Goal: Task Accomplishment & Management: Manage account settings

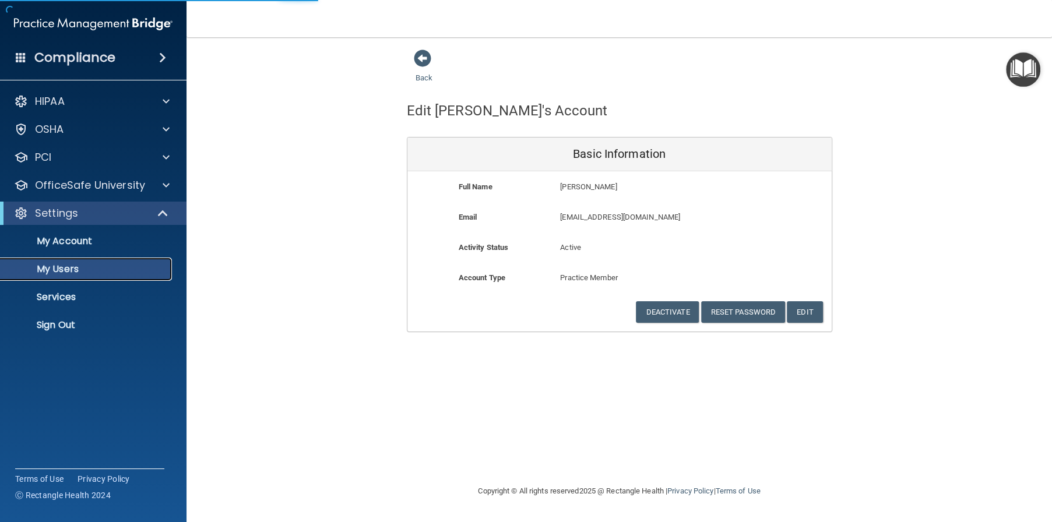
click at [48, 263] on p "My Users" at bounding box center [87, 269] width 159 height 12
select select "20"
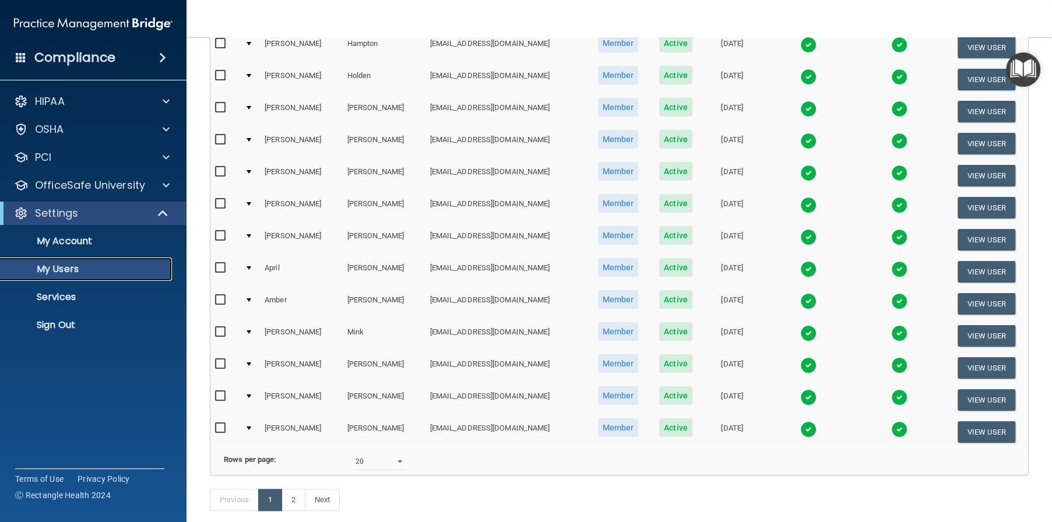
scroll to position [408, 0]
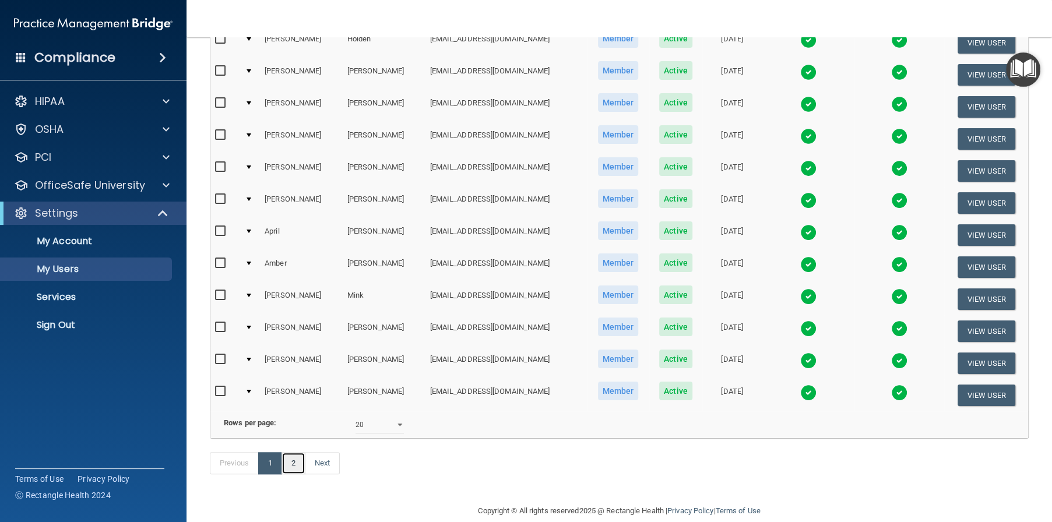
click at [294, 474] on link "2" at bounding box center [294, 463] width 24 height 22
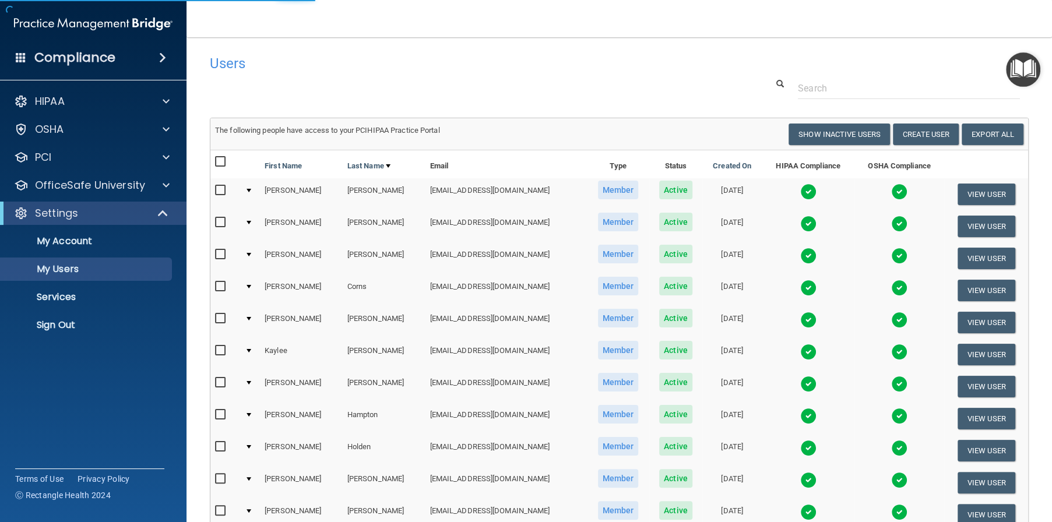
select select "20"
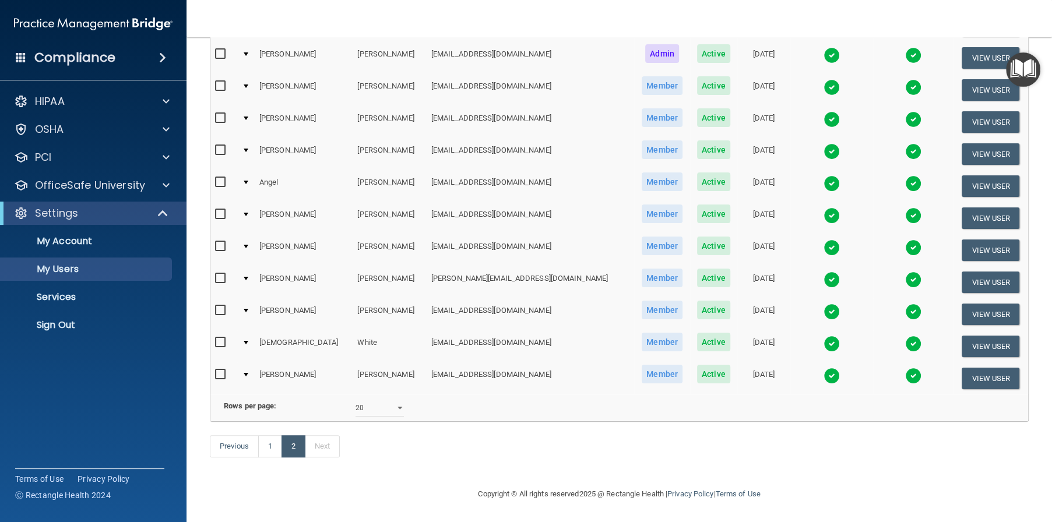
scroll to position [233, 0]
click at [294, 458] on link "2" at bounding box center [294, 446] width 24 height 22
click at [276, 458] on link "1" at bounding box center [270, 446] width 24 height 22
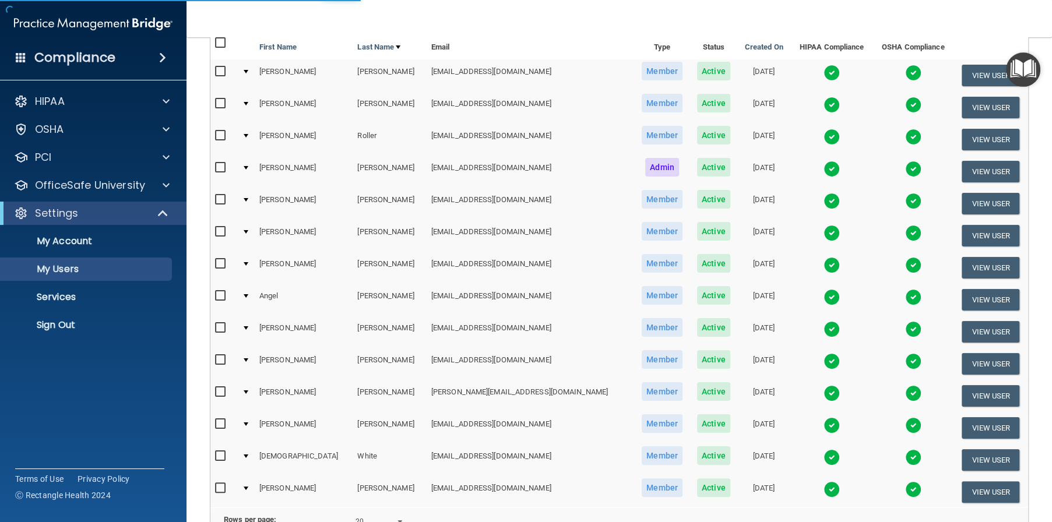
scroll to position [43, 0]
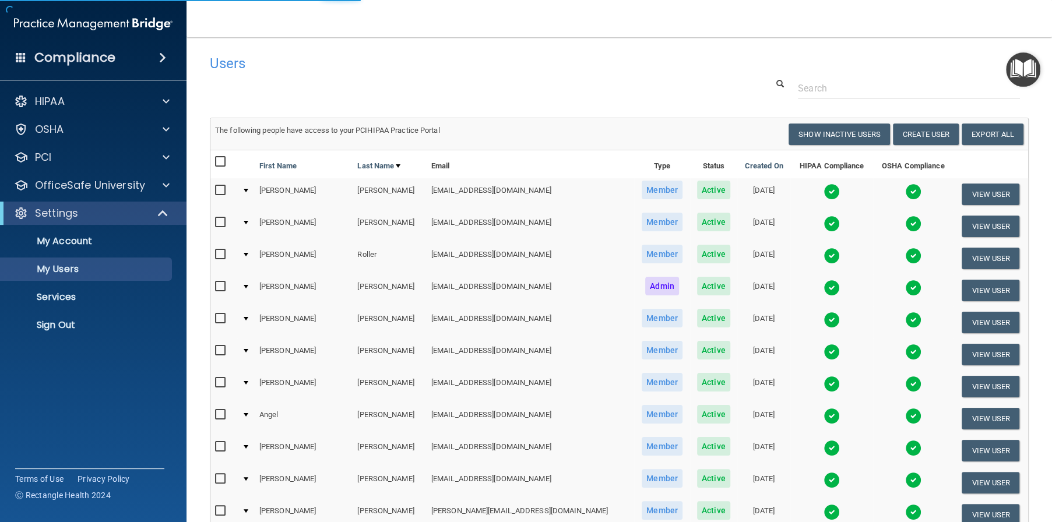
select select "20"
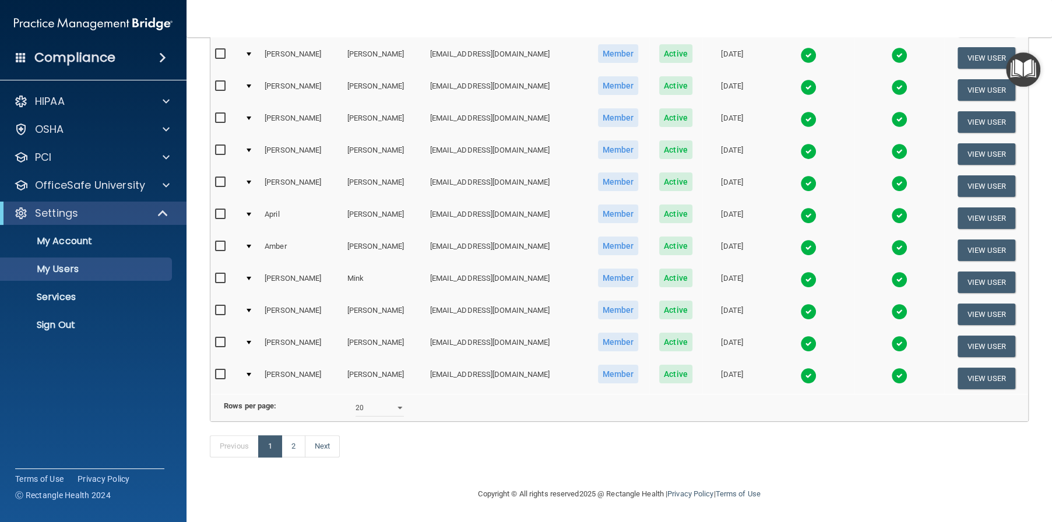
scroll to position [381, 0]
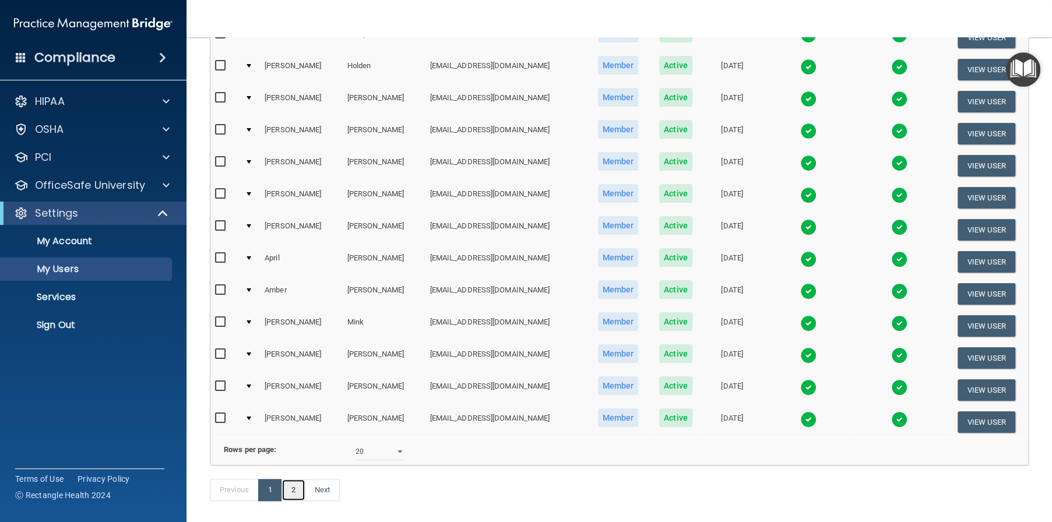
click at [297, 501] on link "2" at bounding box center [294, 490] width 24 height 22
select select "20"
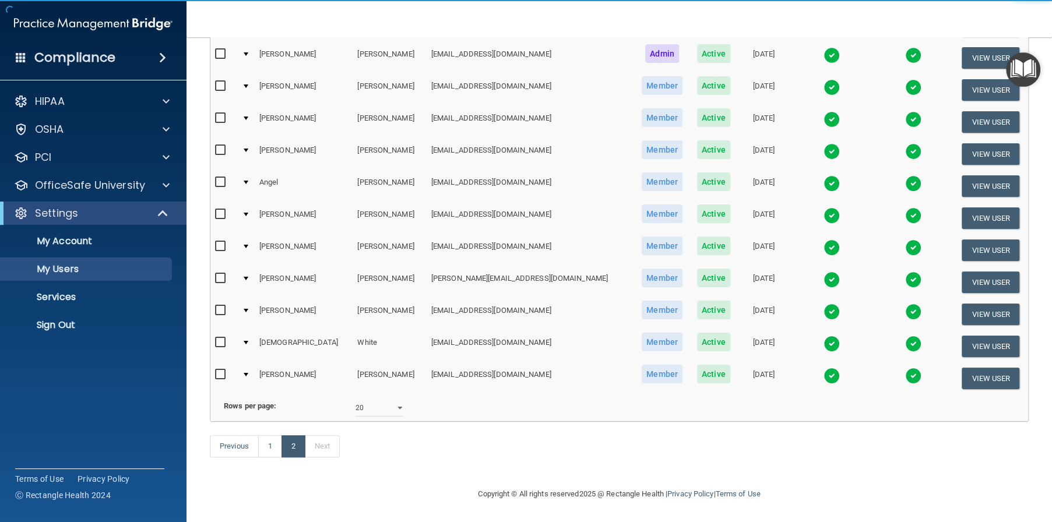
scroll to position [248, 0]
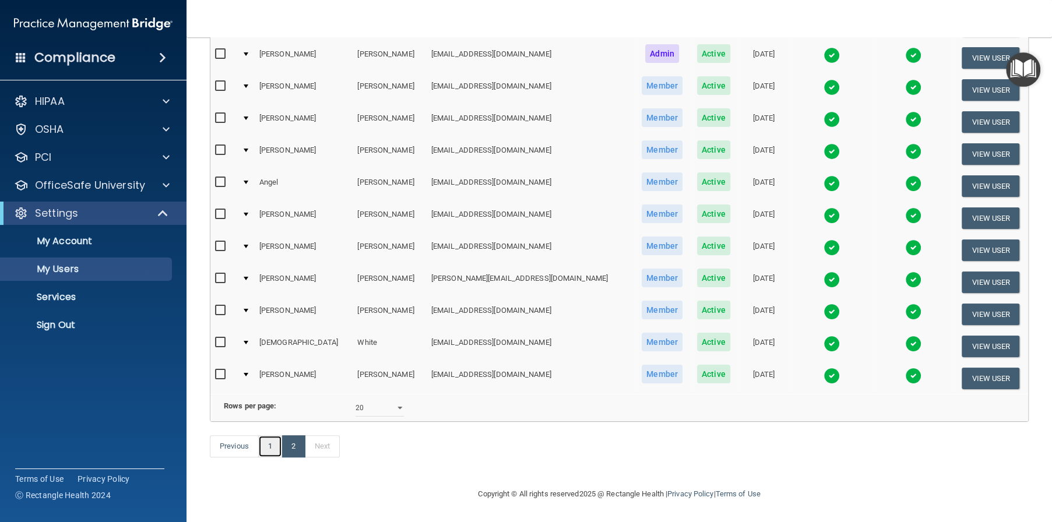
click at [266, 444] on link "1" at bounding box center [270, 446] width 24 height 22
click at [392, 401] on select "10 20 30 40 all" at bounding box center [380, 407] width 48 height 17
select select "20"
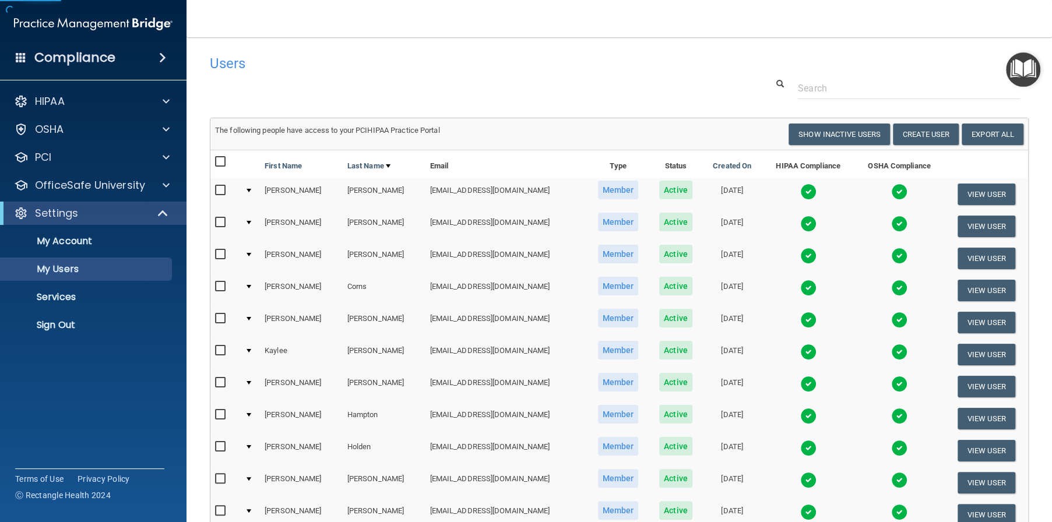
click at [374, 473] on td "[PERSON_NAME]" at bounding box center [384, 483] width 83 height 32
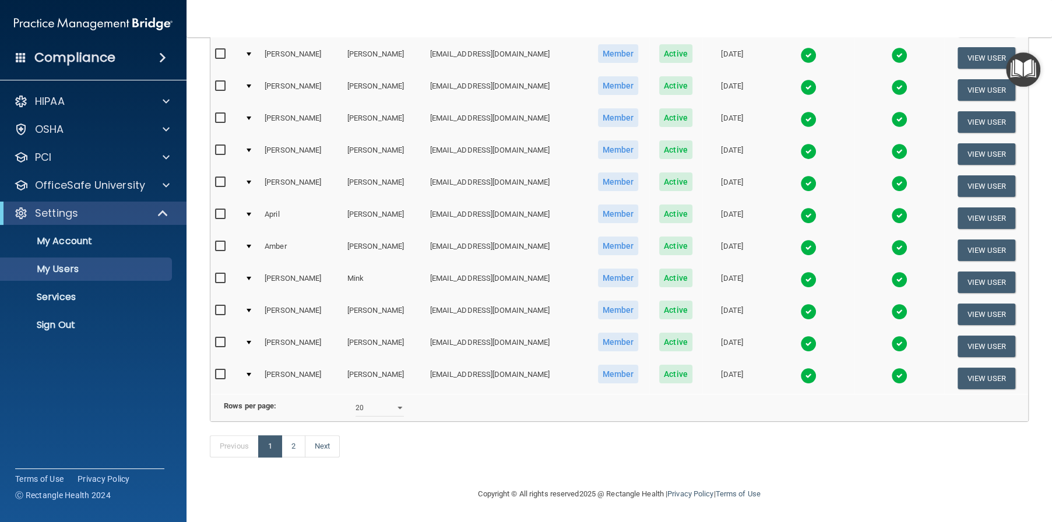
scroll to position [439, 0]
click at [323, 446] on link "Next" at bounding box center [322, 446] width 35 height 22
click at [383, 399] on select "10 20 30 40 all" at bounding box center [380, 407] width 48 height 17
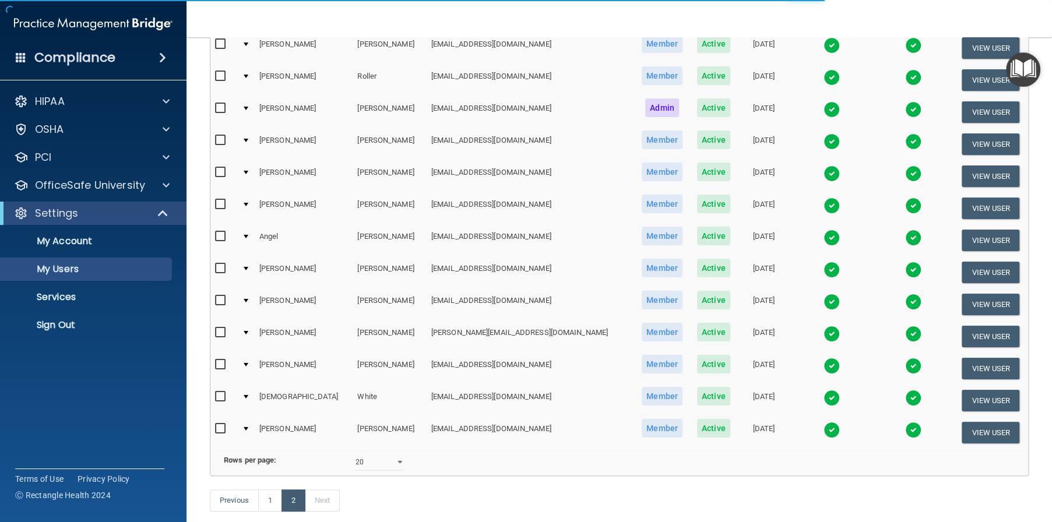
scroll to position [248, 0]
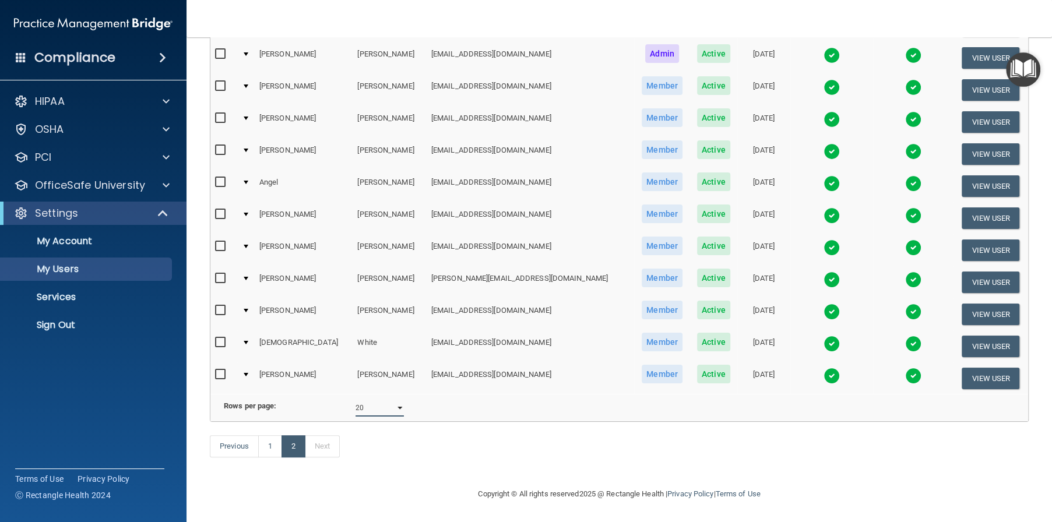
click at [389, 401] on select "10 20 30 40 all" at bounding box center [380, 407] width 48 height 17
select select "40"
click at [356, 399] on select "10 20 30 40 all" at bounding box center [380, 407] width 48 height 17
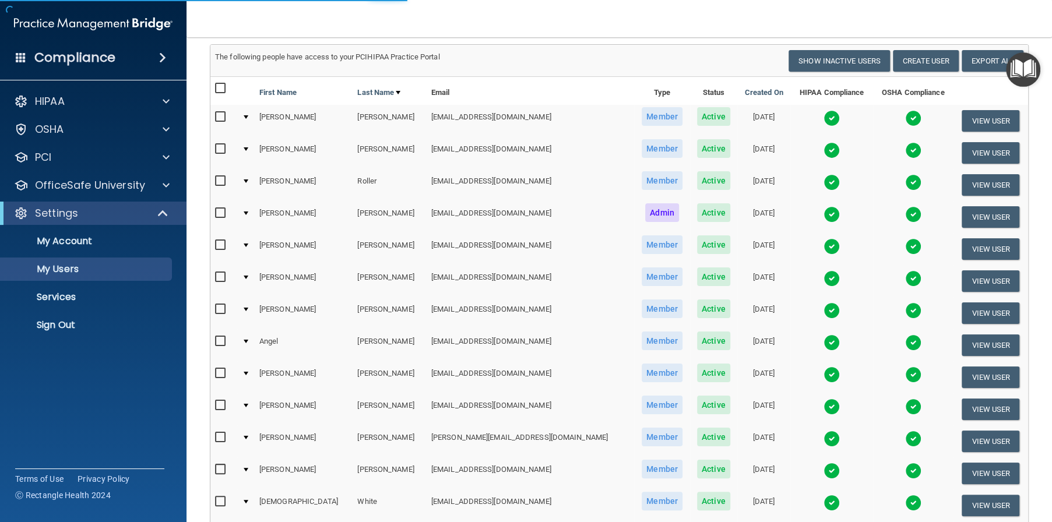
select select "40"
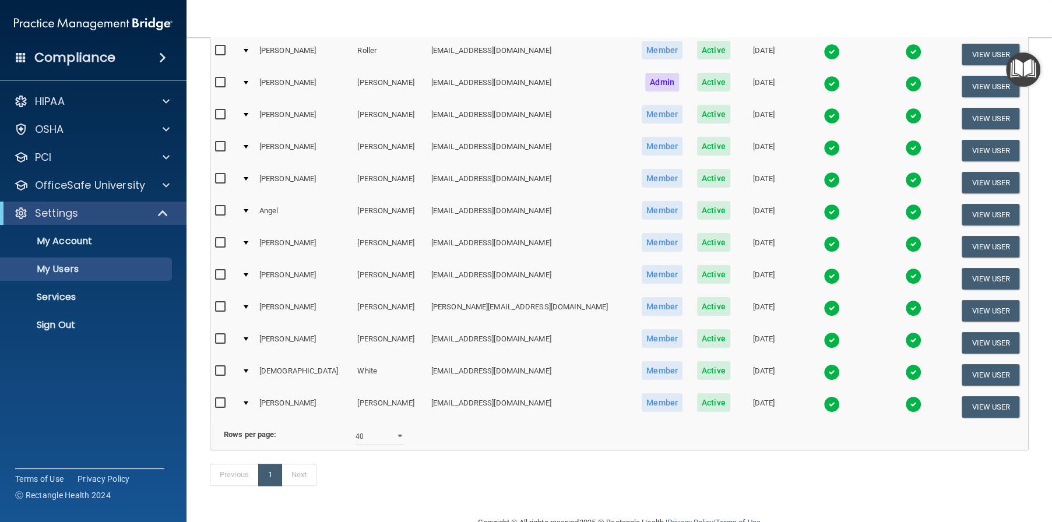
scroll to position [886, 0]
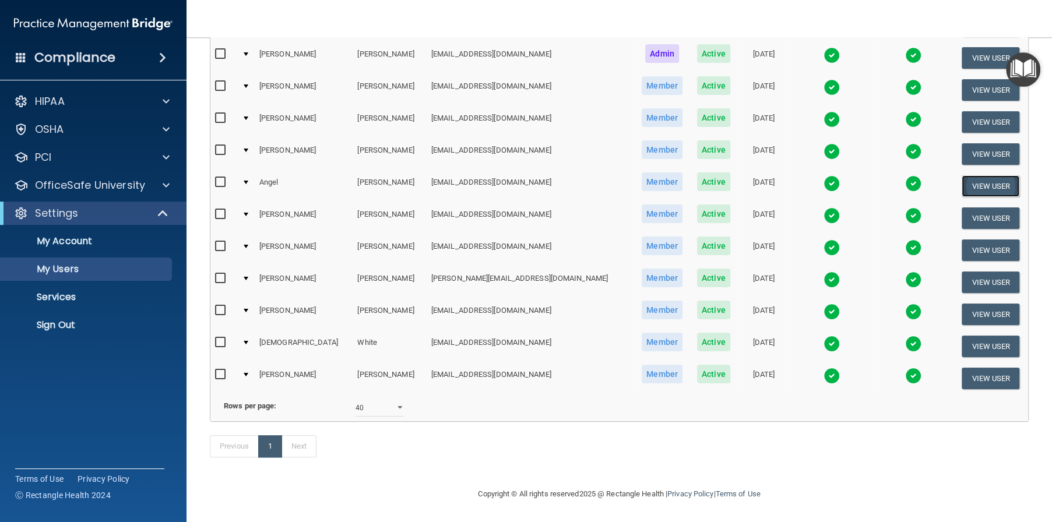
click at [962, 175] on button "View User" at bounding box center [991, 186] width 58 height 22
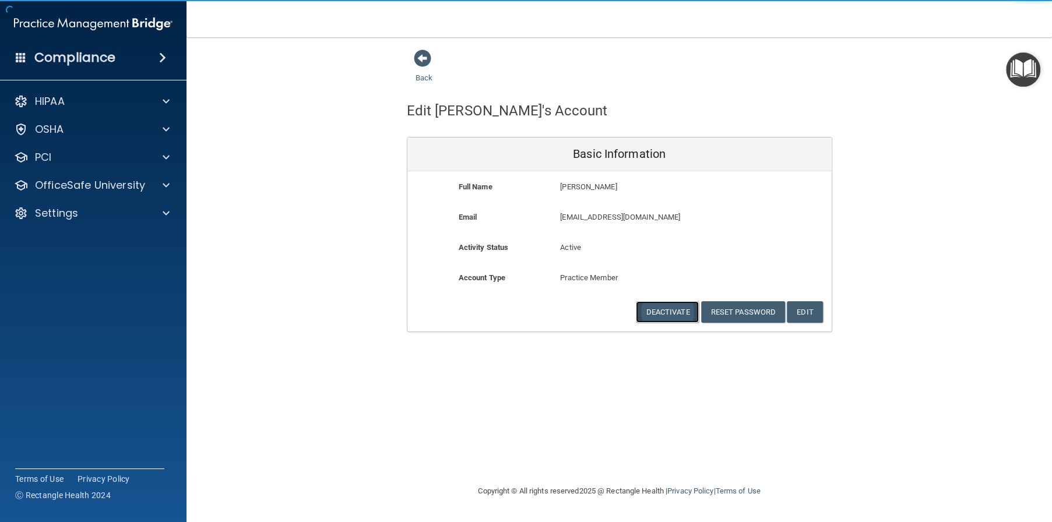
click at [660, 314] on button "Deactivate" at bounding box center [667, 312] width 63 height 22
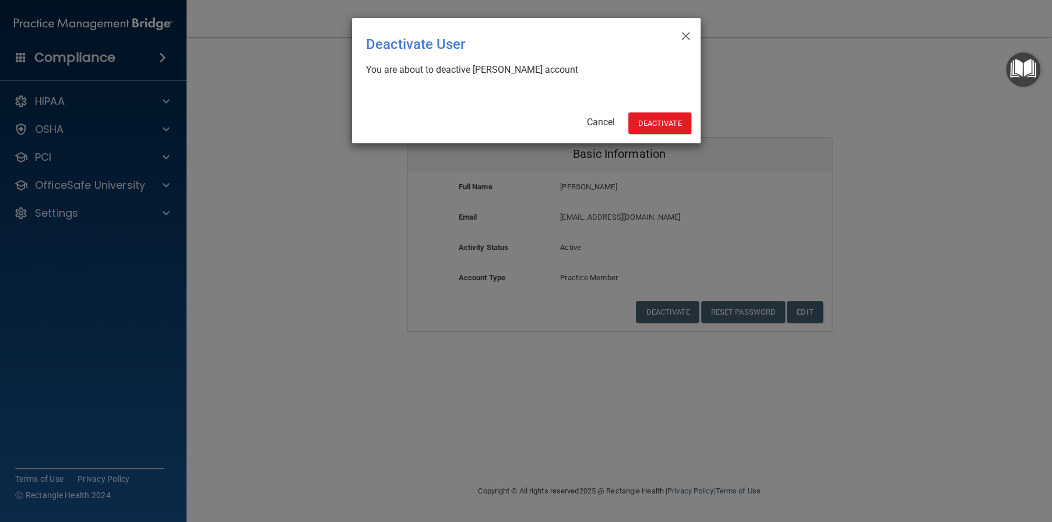
click at [655, 109] on div "× Close Deactivate User You are about to deactive [PERSON_NAME] account Cancel …" at bounding box center [526, 80] width 349 height 125
click at [651, 122] on button "Deactivate" at bounding box center [659, 123] width 63 height 22
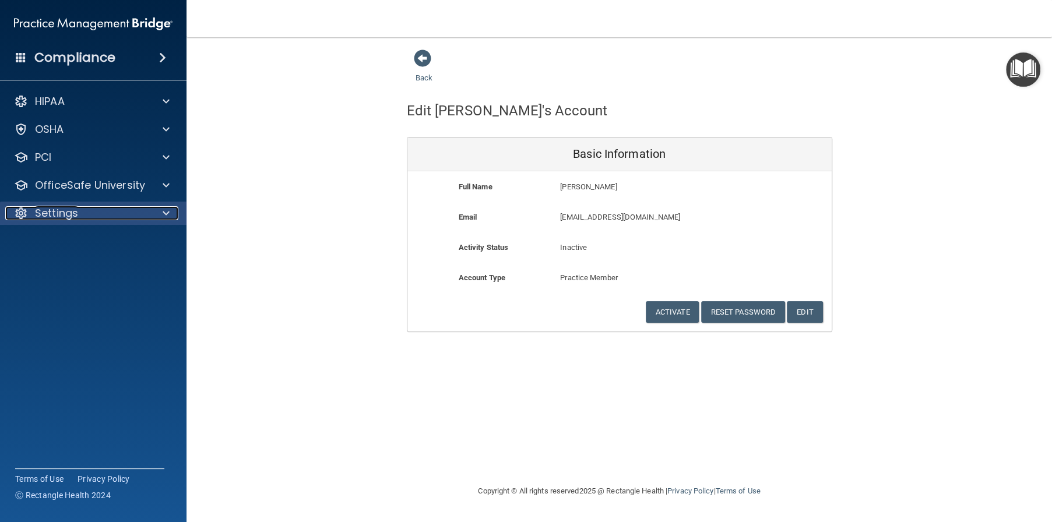
click at [78, 214] on div "Settings" at bounding box center [77, 213] width 145 height 14
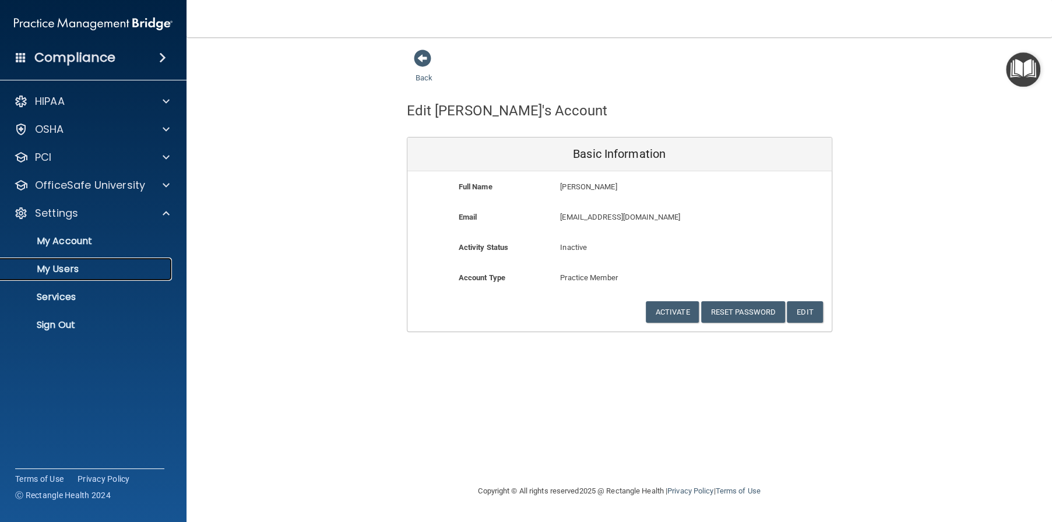
click at [83, 266] on p "My Users" at bounding box center [87, 269] width 159 height 12
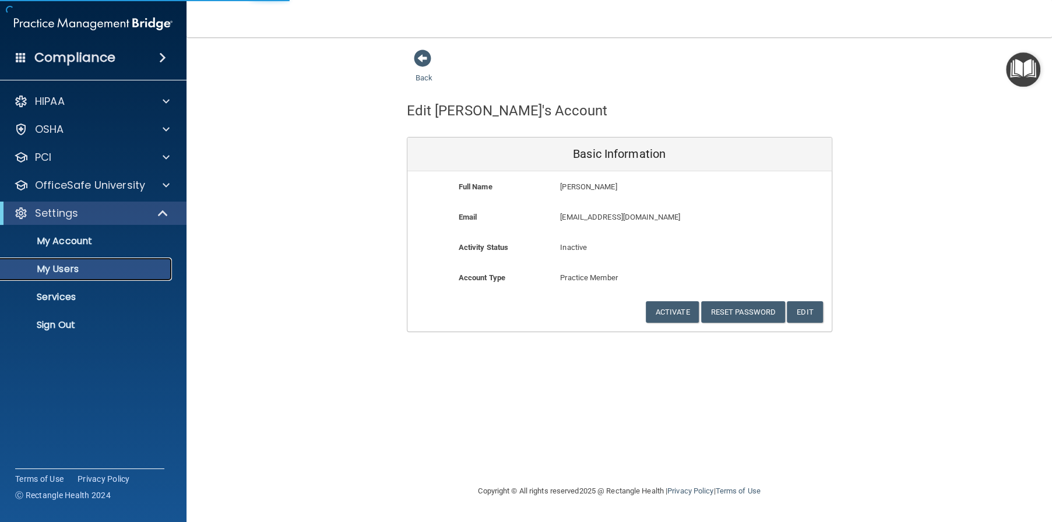
click at [50, 269] on p "My Users" at bounding box center [87, 269] width 159 height 12
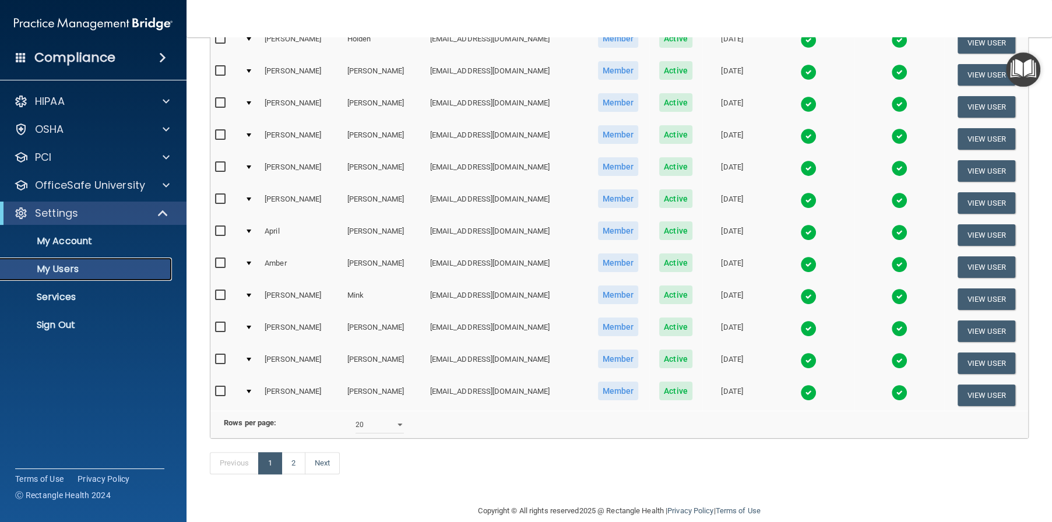
scroll to position [439, 0]
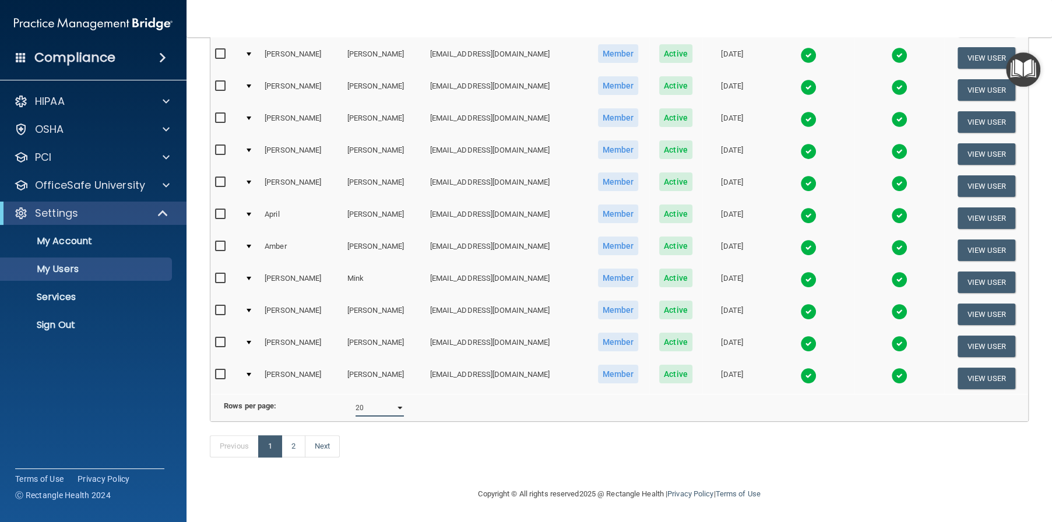
click at [381, 400] on select "10 20 30 40 all" at bounding box center [380, 407] width 48 height 17
select select "40"
click at [356, 399] on select "10 20 30 40 all" at bounding box center [380, 407] width 48 height 17
select select "40"
